Goal: Task Accomplishment & Management: Manage account settings

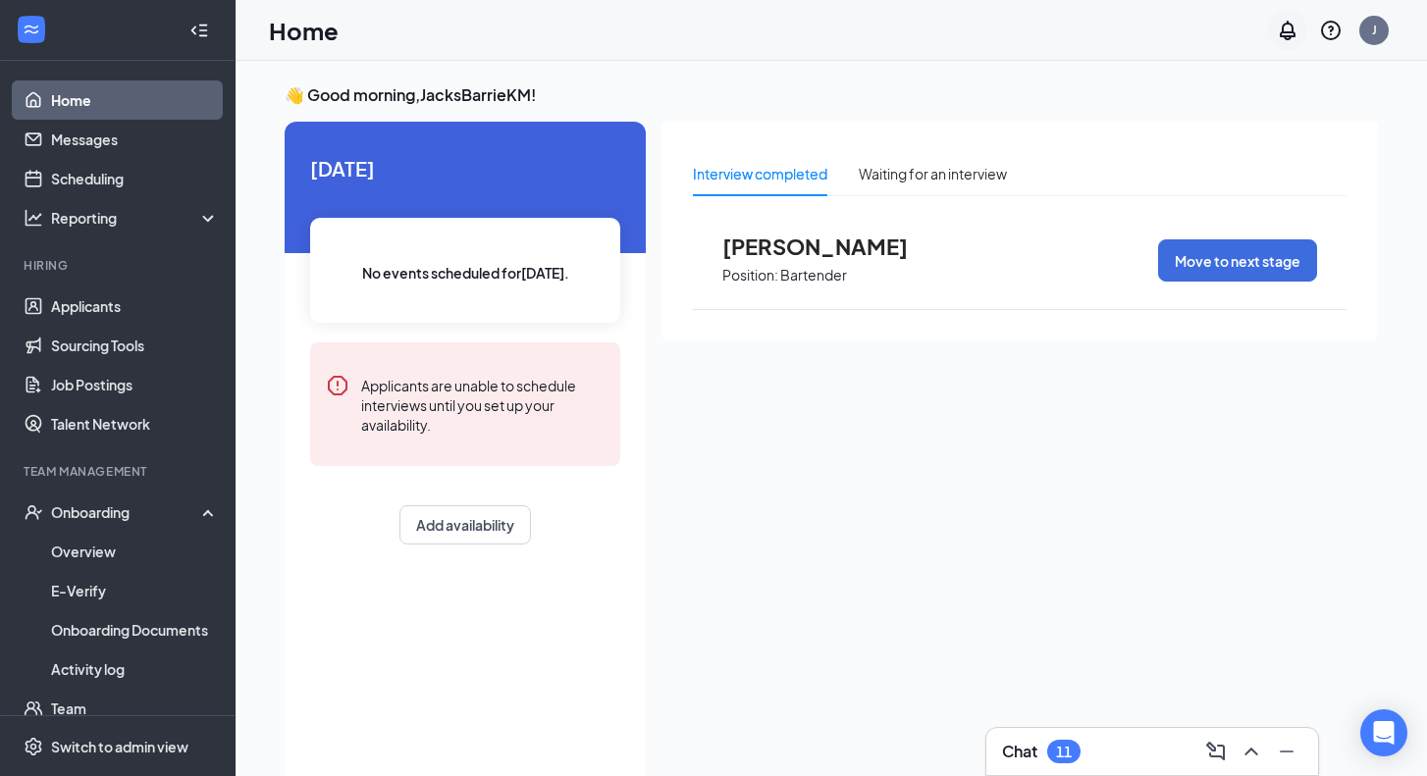
click at [1287, 37] on icon "Notifications" at bounding box center [1288, 31] width 24 height 24
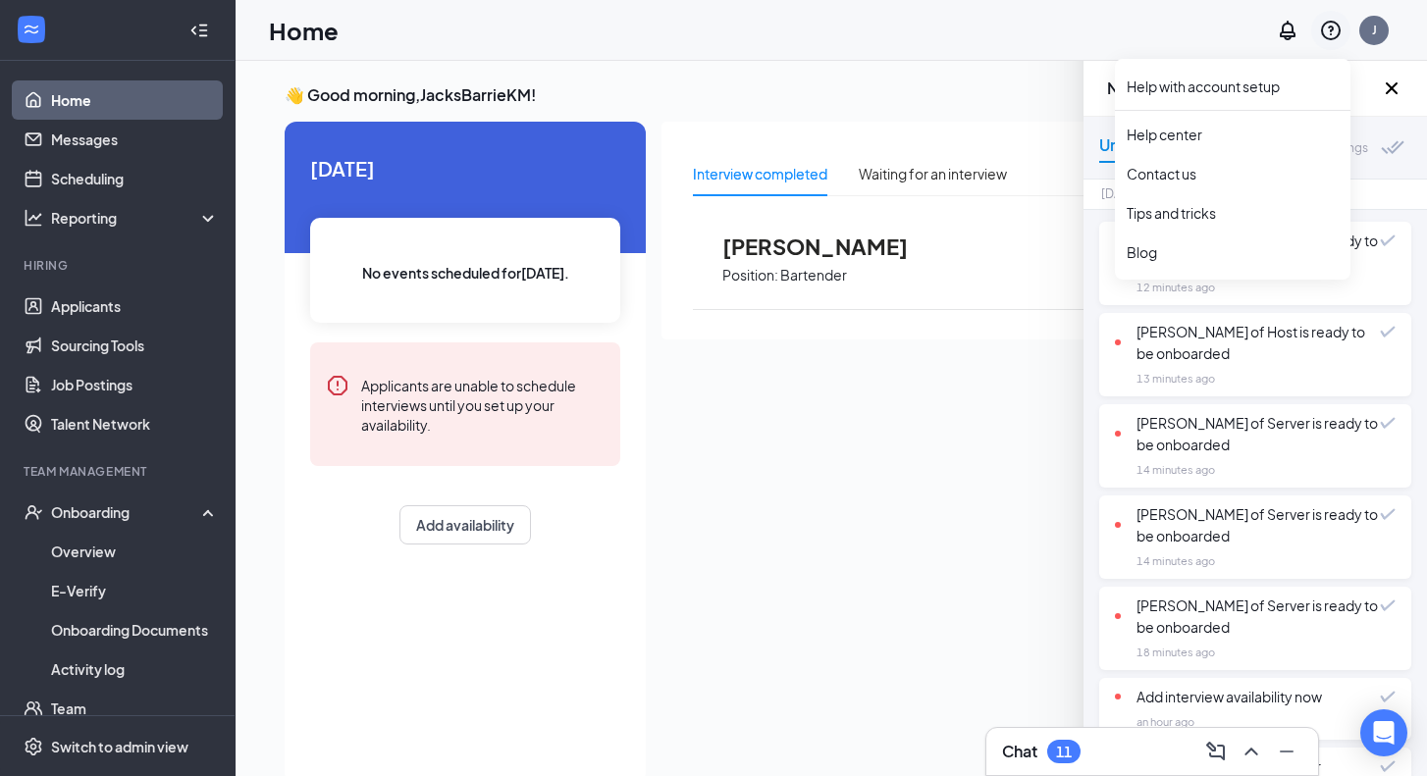
click at [1332, 21] on icon "QuestionInfo" at bounding box center [1331, 31] width 20 height 20
click at [1325, 40] on icon "QuestionInfo" at bounding box center [1331, 31] width 24 height 24
click at [1237, 130] on link "Help center" at bounding box center [1233, 135] width 212 height 20
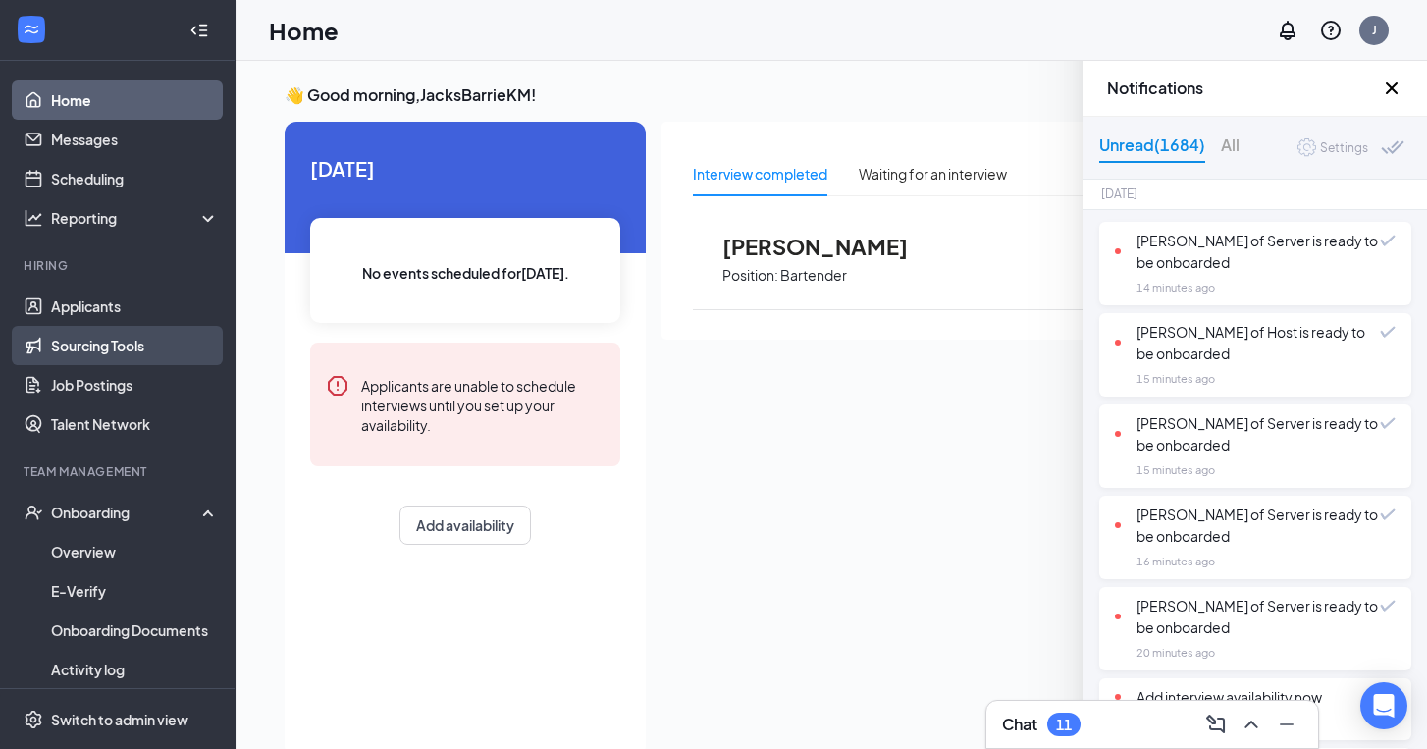
click at [124, 341] on link "Sourcing Tools" at bounding box center [135, 345] width 168 height 39
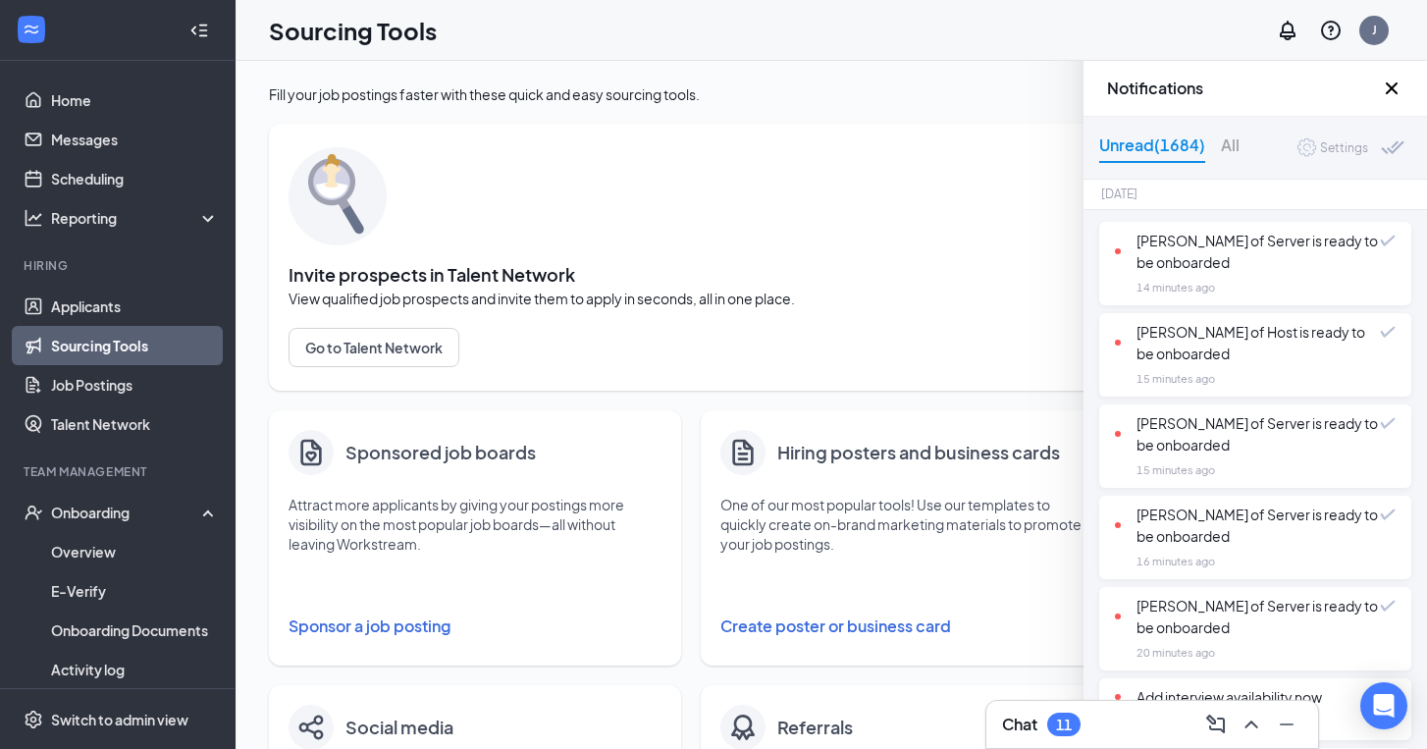
click at [1385, 83] on icon "Cross" at bounding box center [1392, 89] width 24 height 24
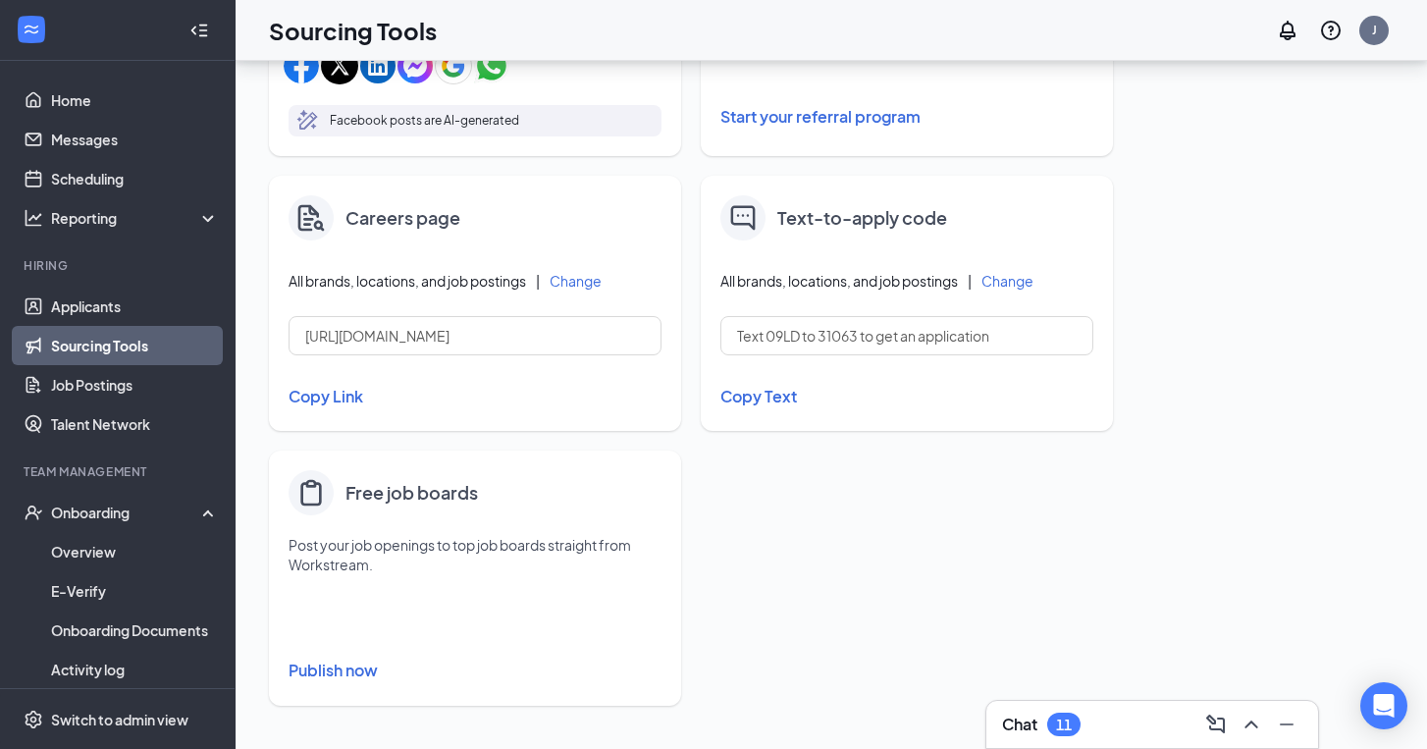
scroll to position [784, 0]
click at [131, 306] on link "Applicants" at bounding box center [135, 306] width 168 height 39
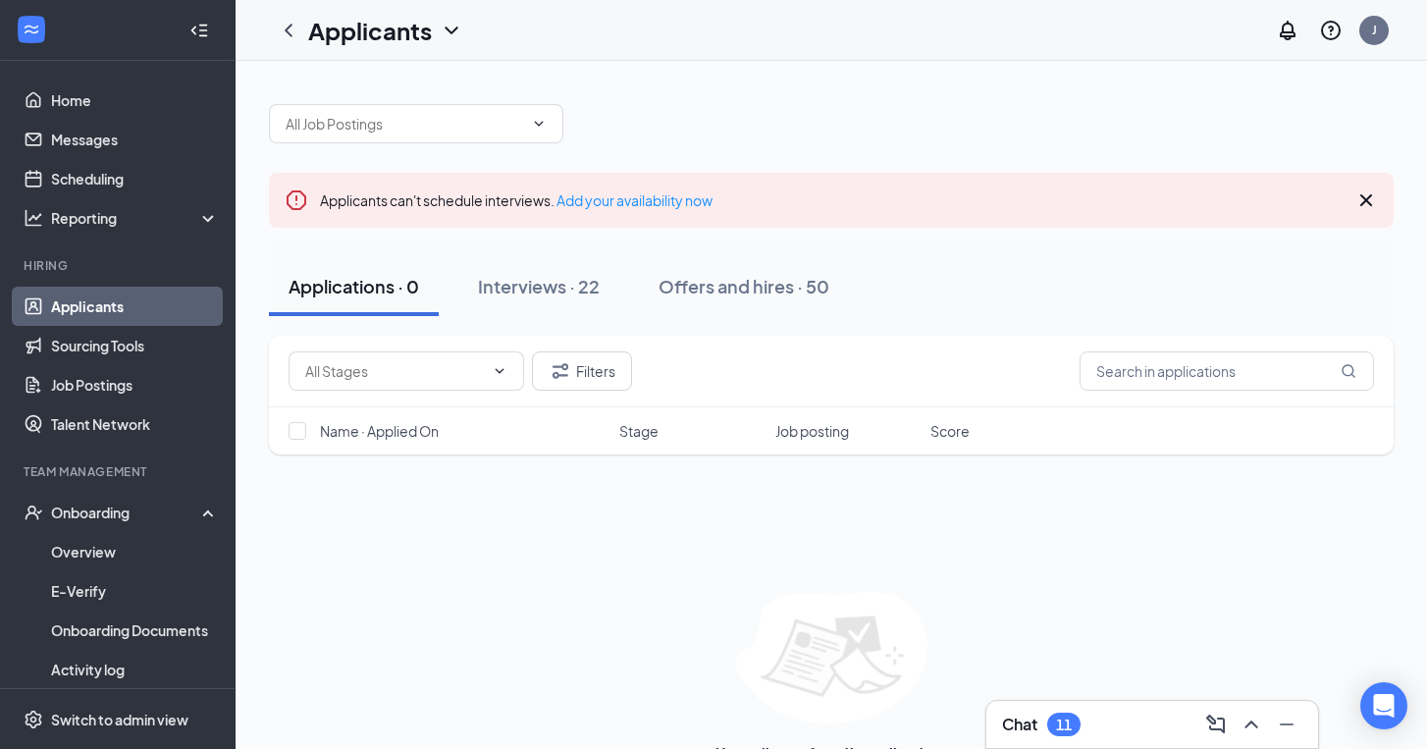
click at [381, 296] on div "Applications · 0" at bounding box center [354, 286] width 131 height 25
click at [502, 376] on icon "ChevronDown" at bounding box center [500, 371] width 16 height 16
click at [506, 519] on div "Filters Name · Applied On Stage Job posting Score No applicants found in applic…" at bounding box center [831, 559] width 1125 height 446
click at [391, 440] on span "Name · Applied On" at bounding box center [379, 431] width 119 height 20
click at [300, 428] on input "checkbox" at bounding box center [298, 431] width 18 height 18
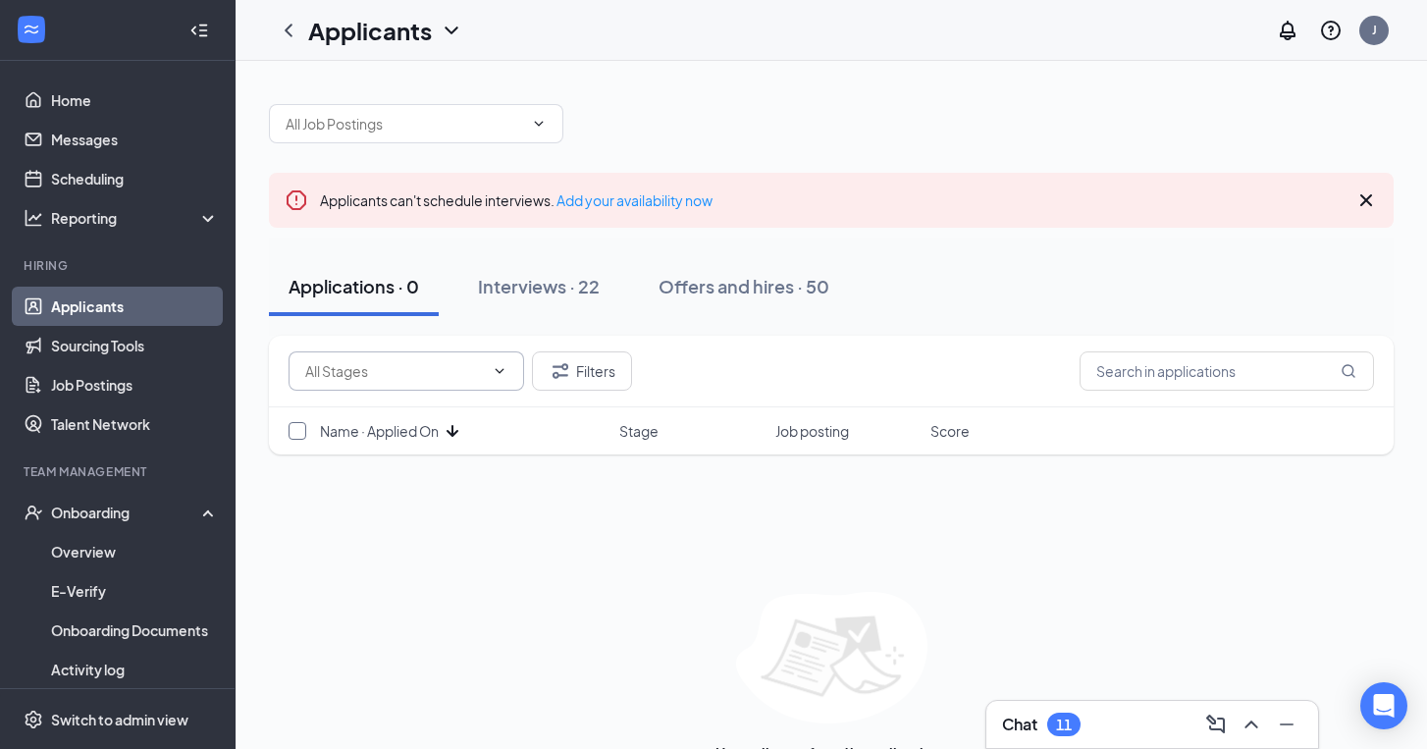
checkbox input "false"
click at [446, 432] on icon "ArrowDown" at bounding box center [453, 431] width 24 height 24
